Goal: Task Accomplishment & Management: Manage account settings

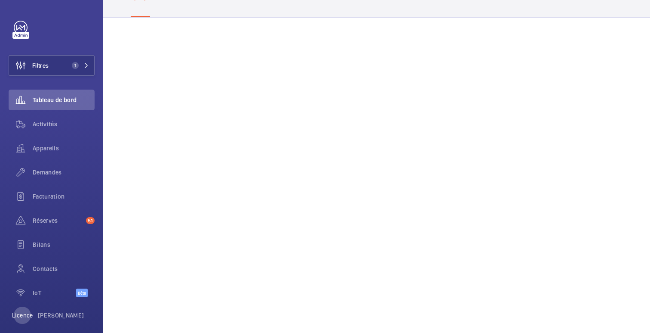
scroll to position [42, 0]
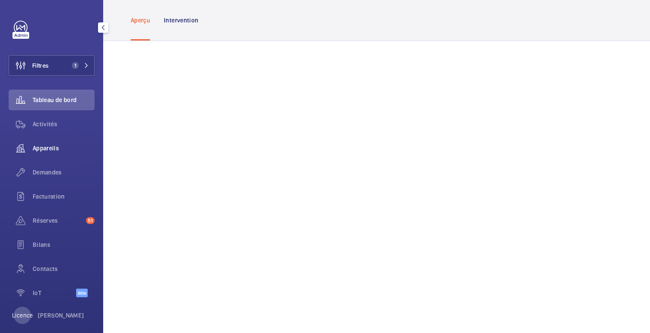
click at [50, 148] on font "Appareils" at bounding box center [46, 148] width 26 height 7
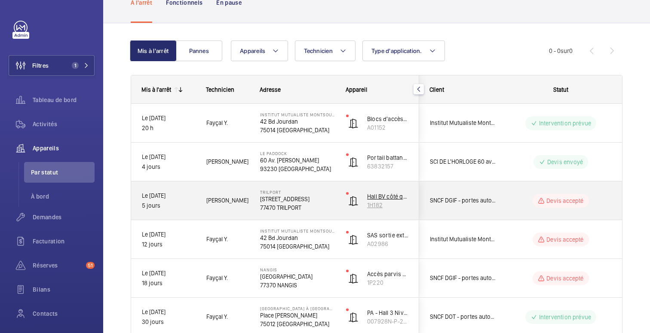
scroll to position [177, 0]
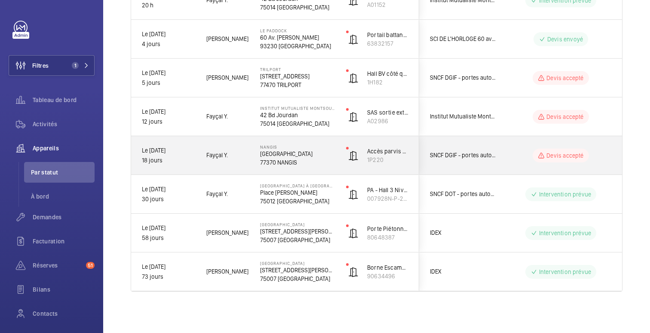
click at [522, 152] on wm-front-pills-cell "Devis accepté" at bounding box center [561, 155] width 107 height 14
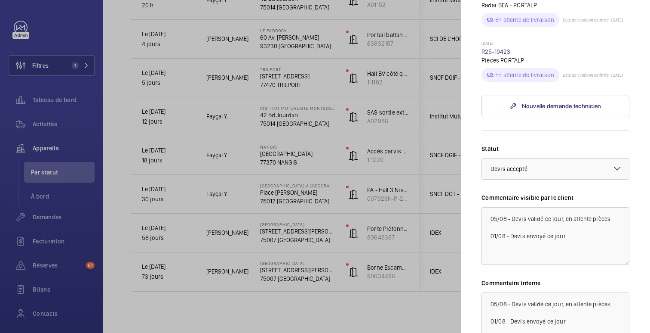
scroll to position [280, 0]
click at [616, 236] on textarea "05/08 - Devis validé ce jour, en attente pièces 01/08 - Devis envoyé ce jour" at bounding box center [556, 235] width 148 height 58
drag, startPoint x: 537, startPoint y: 239, endPoint x: 488, endPoint y: 238, distance: 48.6
click at [488, 238] on textarea "05/08 - Devis validé ce jour, en attente pièces (Tech-> Fayçal) 01/08 - Devis e…" at bounding box center [556, 235] width 148 height 58
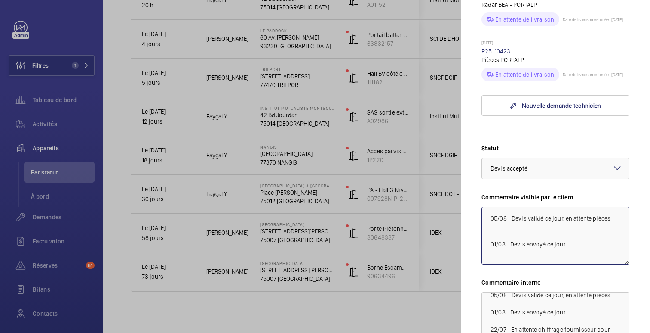
scroll to position [0, 0]
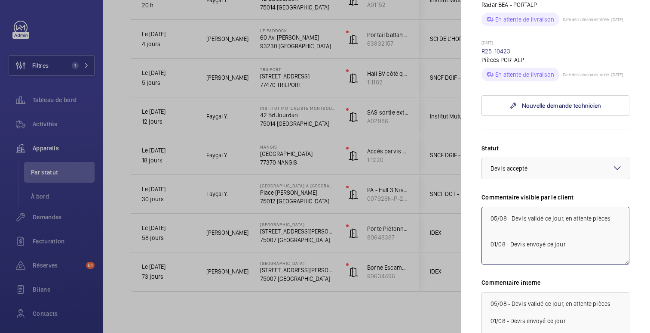
type textarea "05/08 - Devis validé ce jour, en attente pièces 01/08 - Devis envoyé ce jour"
click at [613, 316] on textarea "05/08 - Devis validé ce jour, en attente pièces 01/08 - Devis envoyé ce jour 22…" at bounding box center [556, 321] width 148 height 58
paste textarea "(Tech-> Fayçal)"
type textarea "05/08 - Devis validé ce jour, en attente pièces (Tech-> Fayçal) 01/08 - Devis e…"
click at [484, 253] on textarea "05/08 - Devis validé ce jour, en attente pièces 01/08 - Devis envoyé ce jour" at bounding box center [556, 235] width 148 height 58
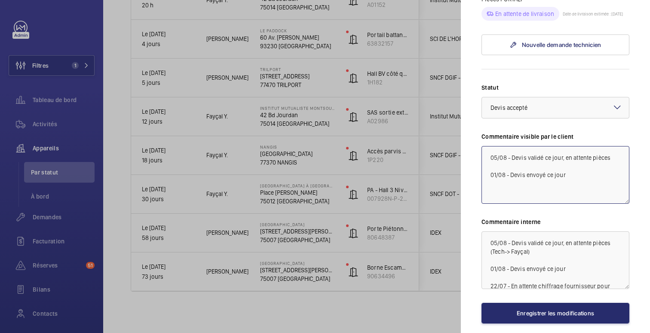
scroll to position [349, 0]
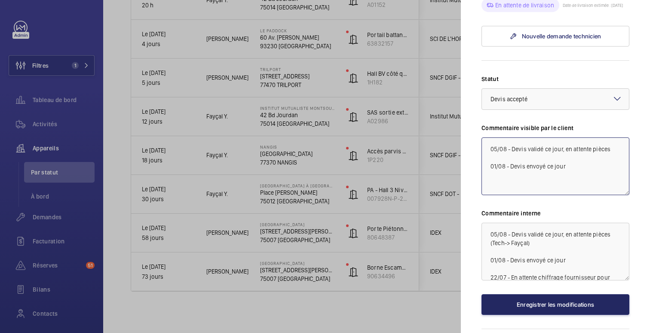
type textarea "05/08 - Devis validé ce jour, en attente pièces 01/08 - Devis envoyé ce jour"
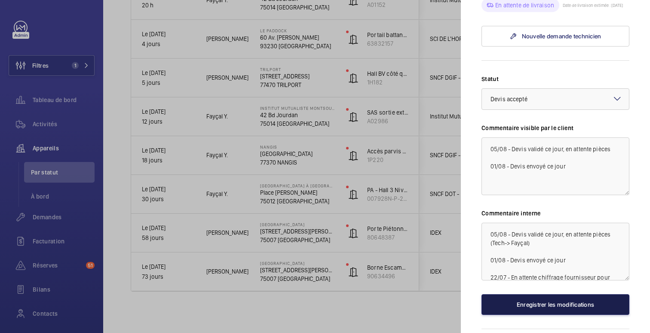
click at [521, 308] on font "Enregistrer les modifications" at bounding box center [555, 304] width 77 height 7
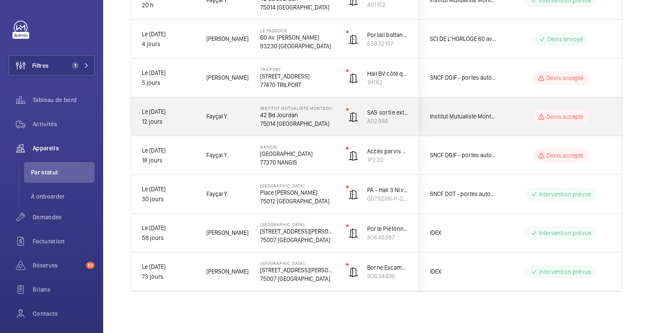
click at [516, 116] on wm-front-pills-cell "Devis accepté" at bounding box center [561, 117] width 107 height 14
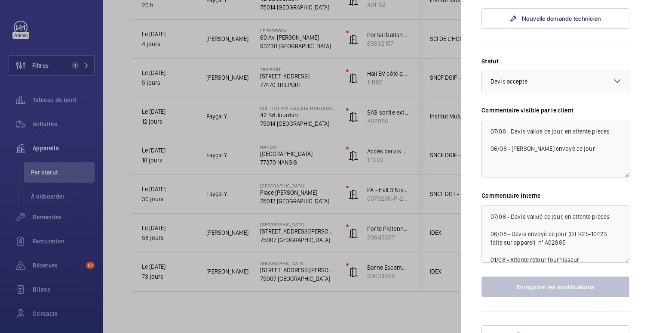
scroll to position [322, 0]
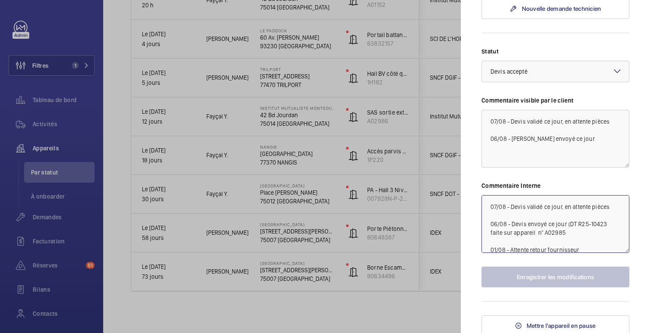
click at [557, 234] on textarea "07/08 - Devis validé ce jour, en attente pièces 06/08 - Devis envoyé ce jour (D…" at bounding box center [556, 224] width 148 height 58
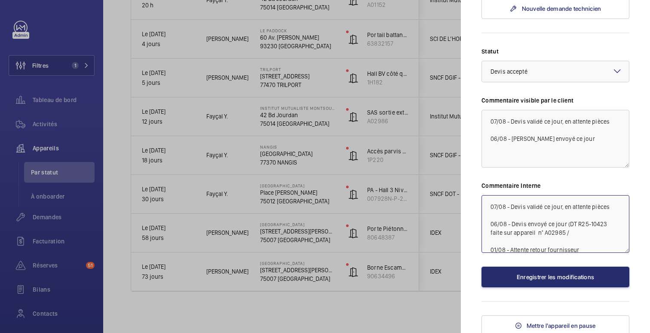
paste textarea "(Tech-> Fayçal)"
type textarea "07/08 - Devis validé ce jour, en attente pièces 06/08 - Devis envoyé ce jour (D…"
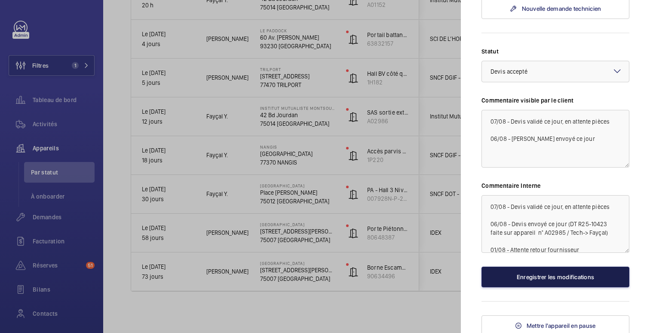
click at [539, 276] on button "Enregistrer les modifications" at bounding box center [556, 276] width 148 height 21
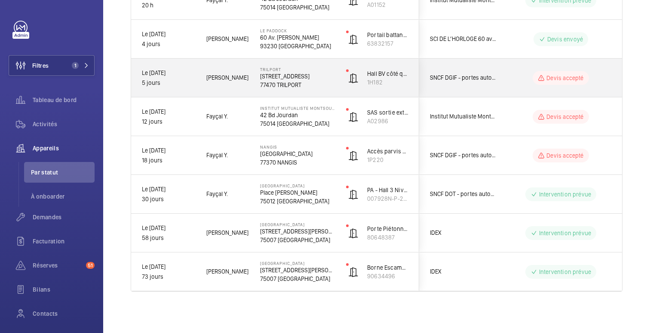
click at [516, 82] on wm-front-pills-cell "Devis accepté" at bounding box center [561, 78] width 107 height 14
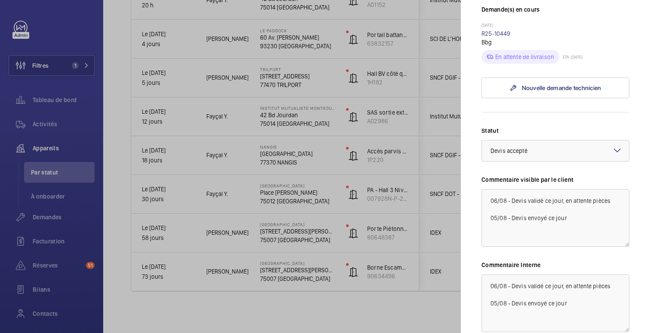
scroll to position [243, 0]
click at [616, 287] on textarea "06/08 - Devis validé ce jour, en attente pièces 05/08 - Devis envoyé ce jour" at bounding box center [556, 303] width 148 height 58
paste textarea "(Tech-> Fayçal)"
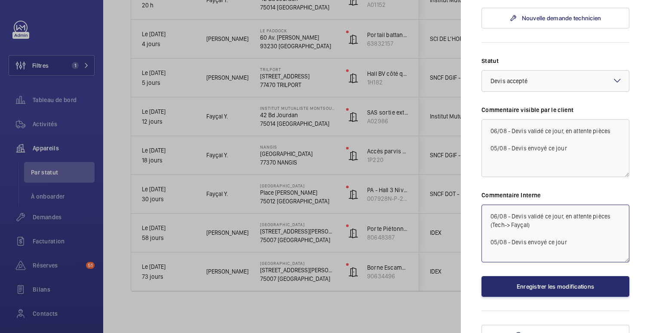
scroll to position [325, 0]
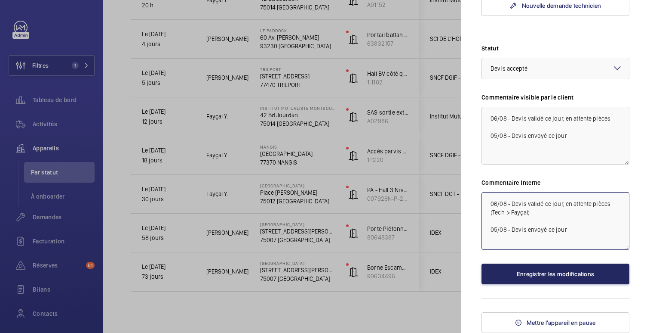
type textarea "06/08 - Devis validé ce jour, en attente pièces (Tech-> Fayçal) 05/08 - Devis e…"
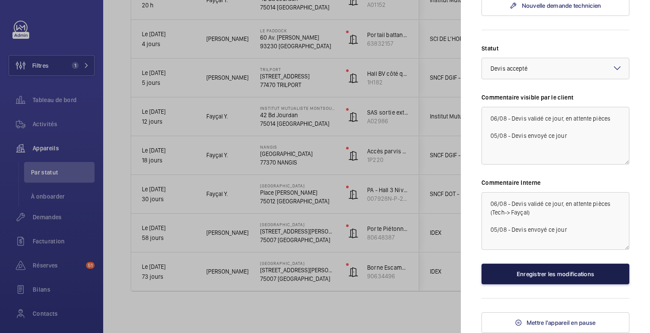
click at [522, 277] on button "Enregistrer les modifications" at bounding box center [556, 273] width 148 height 21
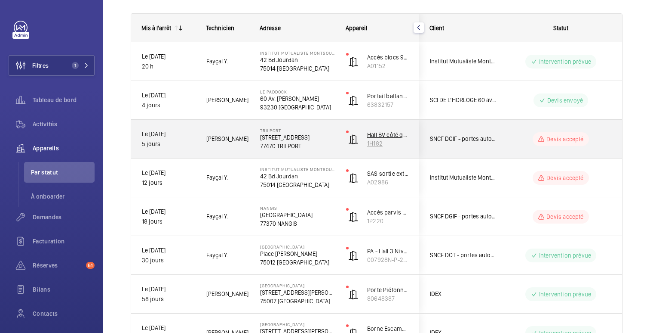
scroll to position [113, 0]
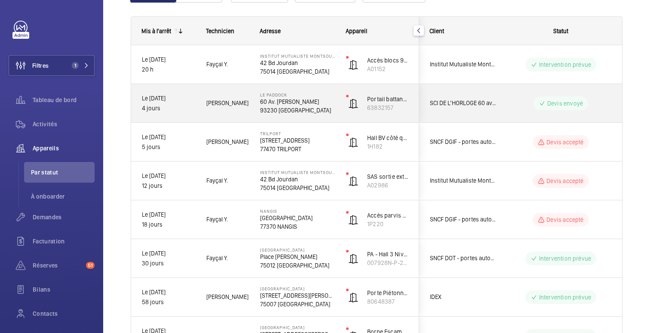
click at [528, 105] on wm-front-pills-cell "Devis envoyé" at bounding box center [561, 103] width 107 height 14
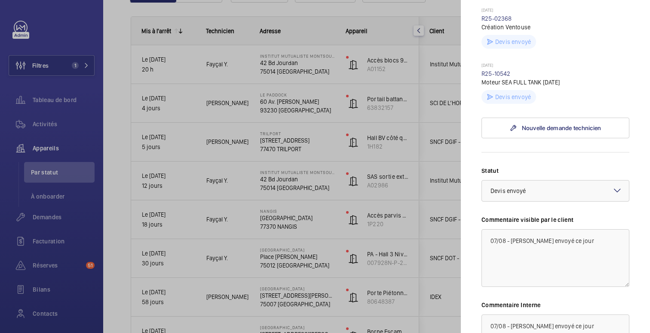
scroll to position [0, 0]
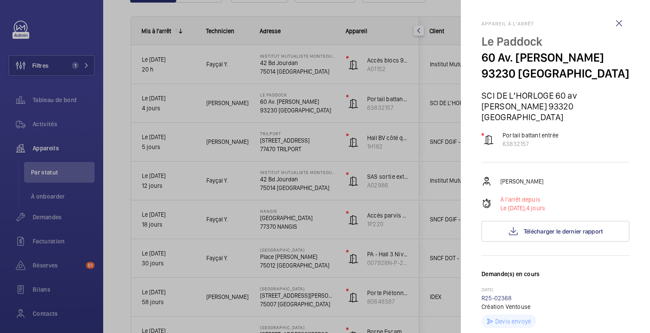
click at [403, 43] on div at bounding box center [325, 166] width 650 height 333
